Goal: Find specific page/section

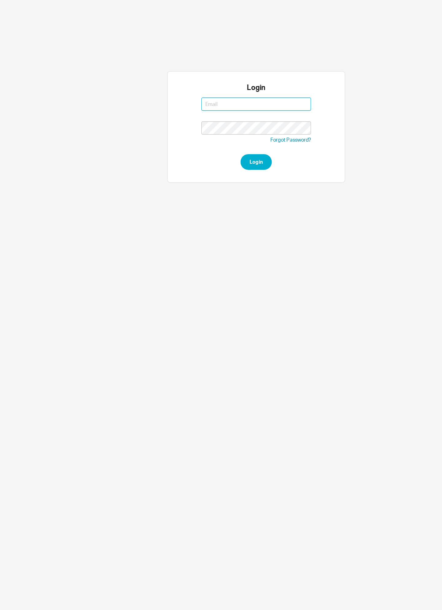
type input "Mordy@qualitybath.com"
click at [232, 139] on button "Login" at bounding box center [221, 140] width 27 height 14
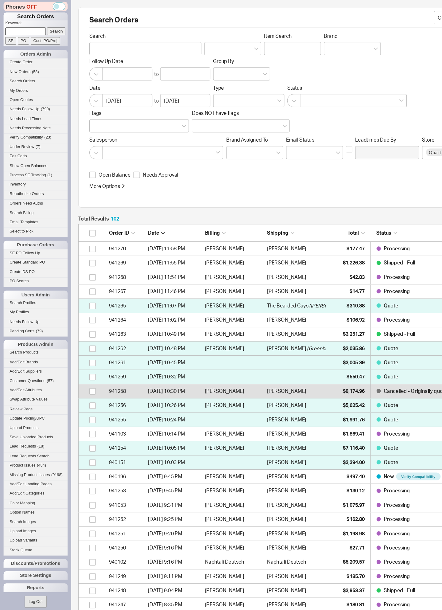
scroll to position [1280, 368]
click at [31, 73] on link "Search Orders" at bounding box center [30, 70] width 55 height 6
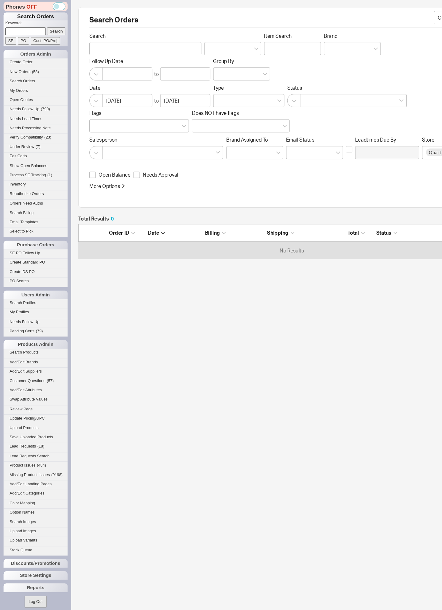
scroll to position [30, 368]
click at [33, 64] on span "( 58 )" at bounding box center [31, 62] width 6 height 4
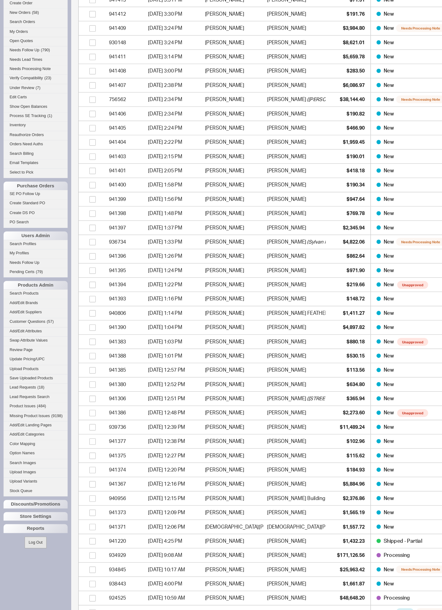
scroll to position [327, 0]
click at [44, 503] on div "Reports" at bounding box center [30, 506] width 55 height 7
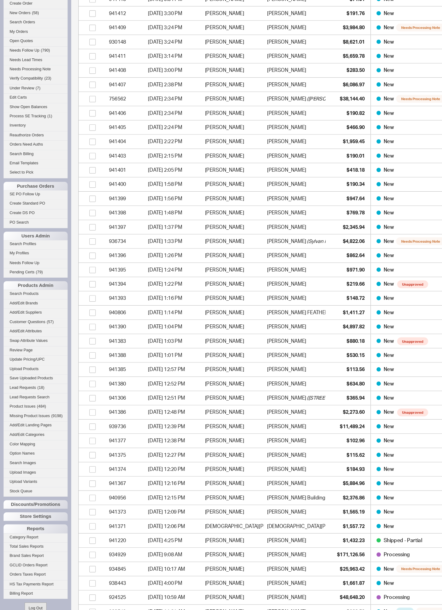
click at [44, 519] on link "Total Sales Reports" at bounding box center [30, 522] width 55 height 6
